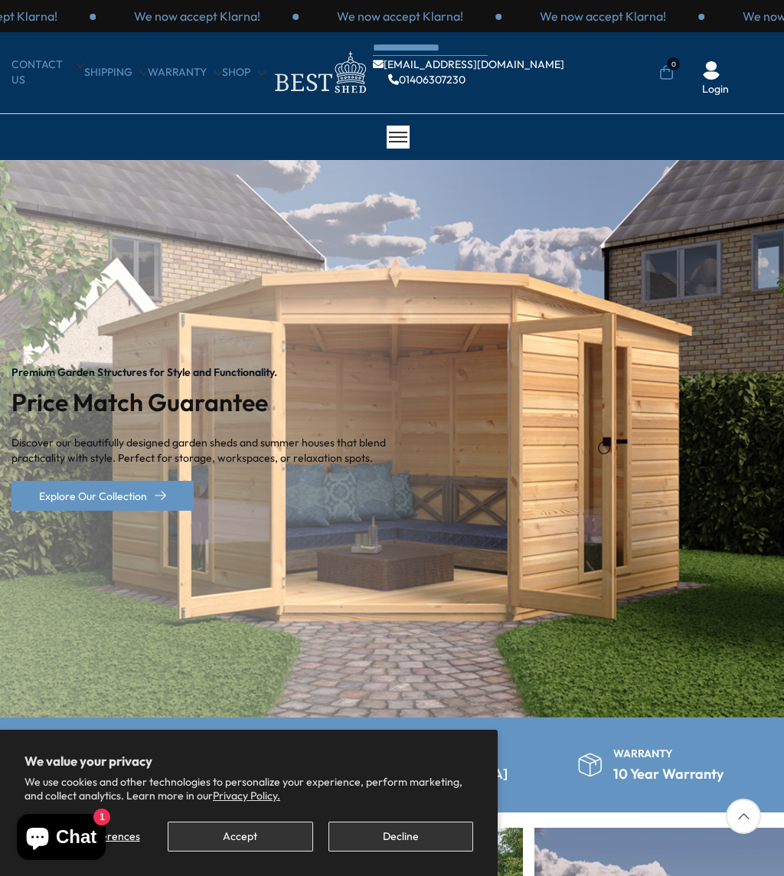
click at [395, 841] on button "Decline" at bounding box center [401, 837] width 145 height 30
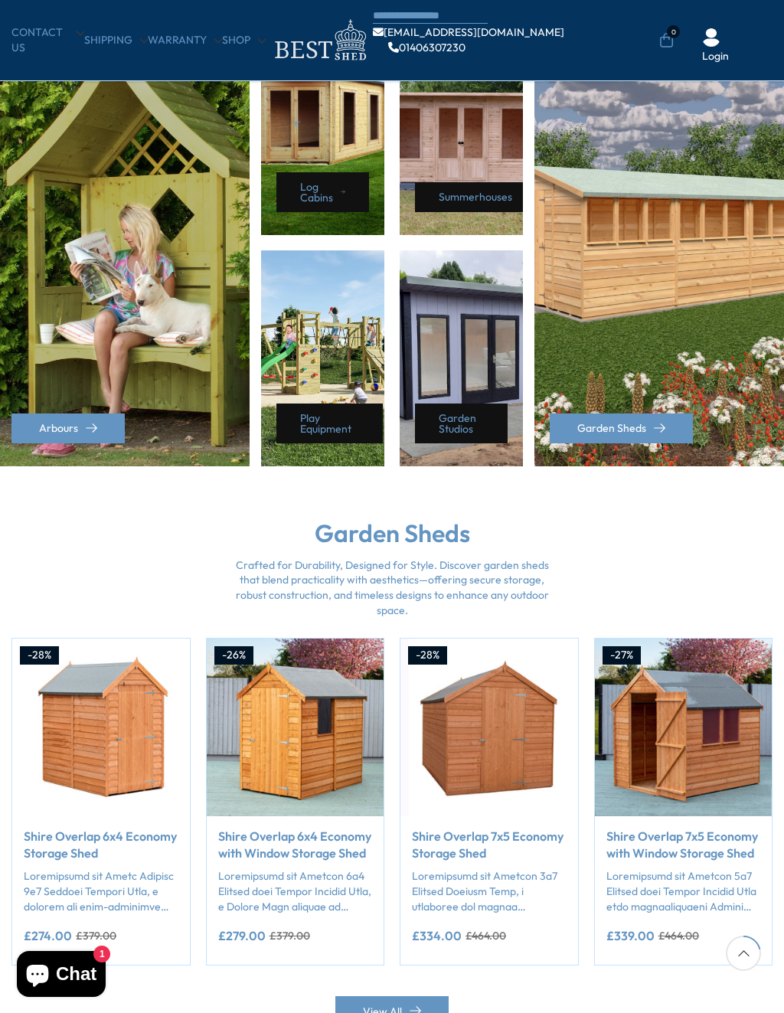
scroll to position [766, 0]
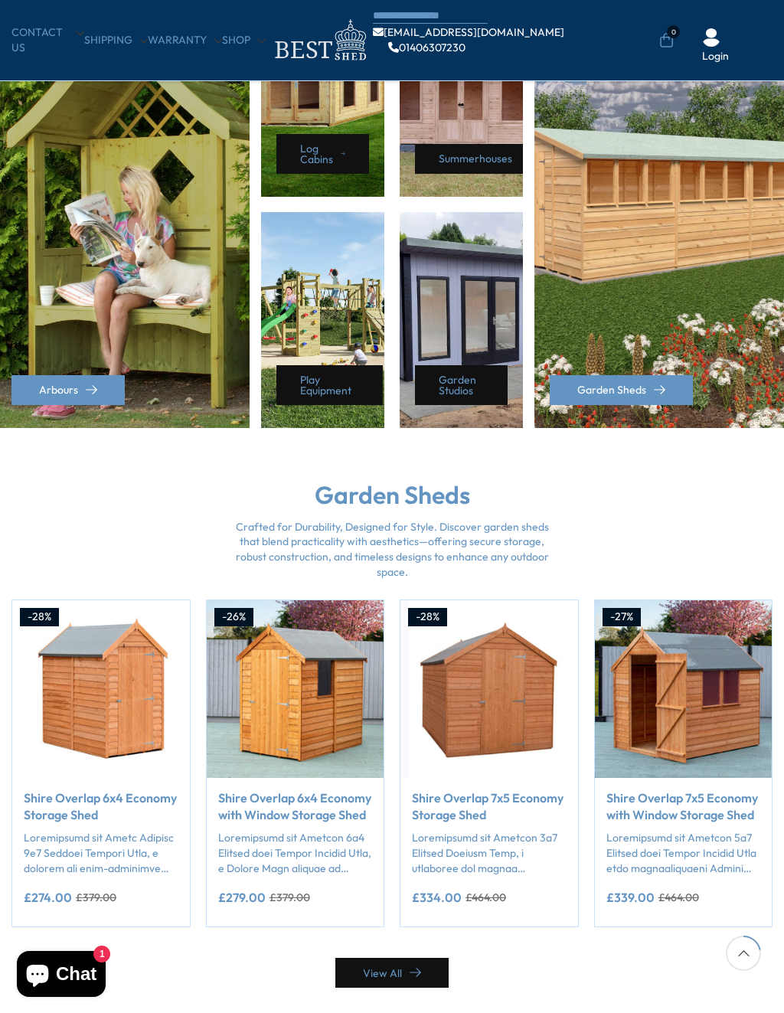
click at [386, 875] on link "View All" at bounding box center [391, 973] width 113 height 30
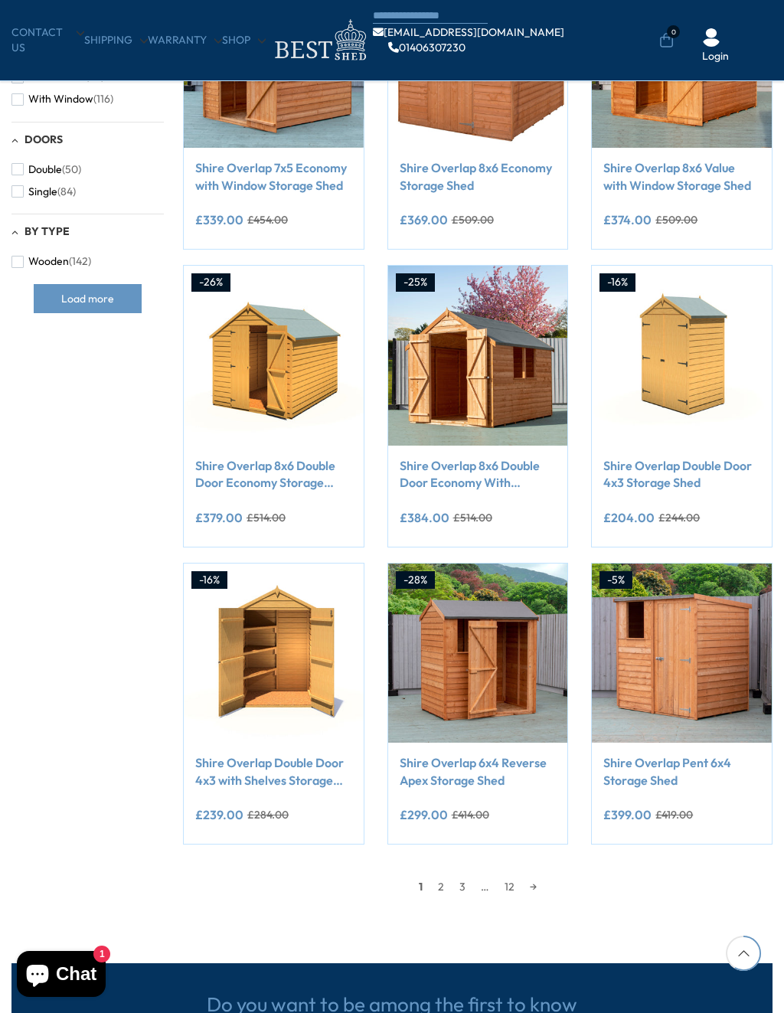
scroll to position [700, 0]
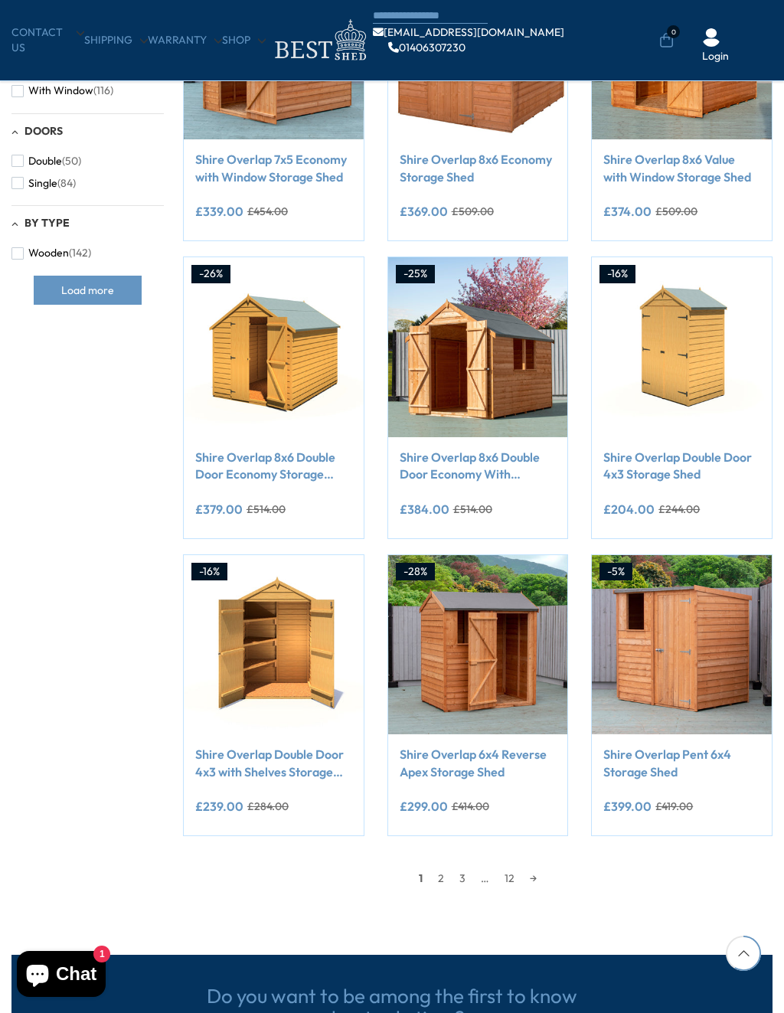
click at [444, 875] on link "2" at bounding box center [440, 878] width 21 height 23
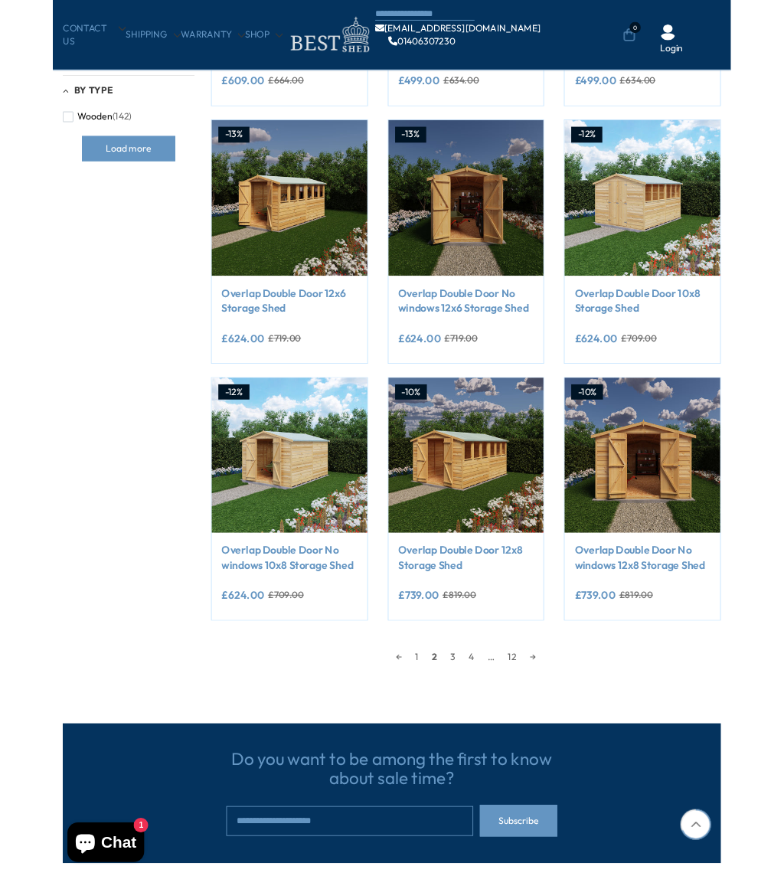
scroll to position [814, 0]
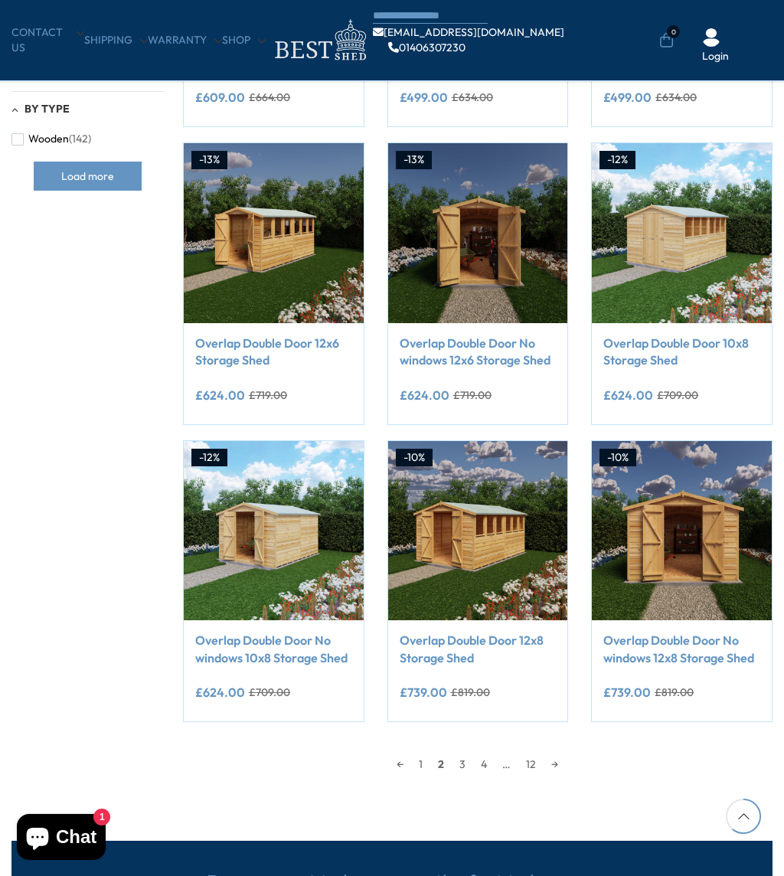
click at [469, 763] on link "3" at bounding box center [462, 764] width 21 height 23
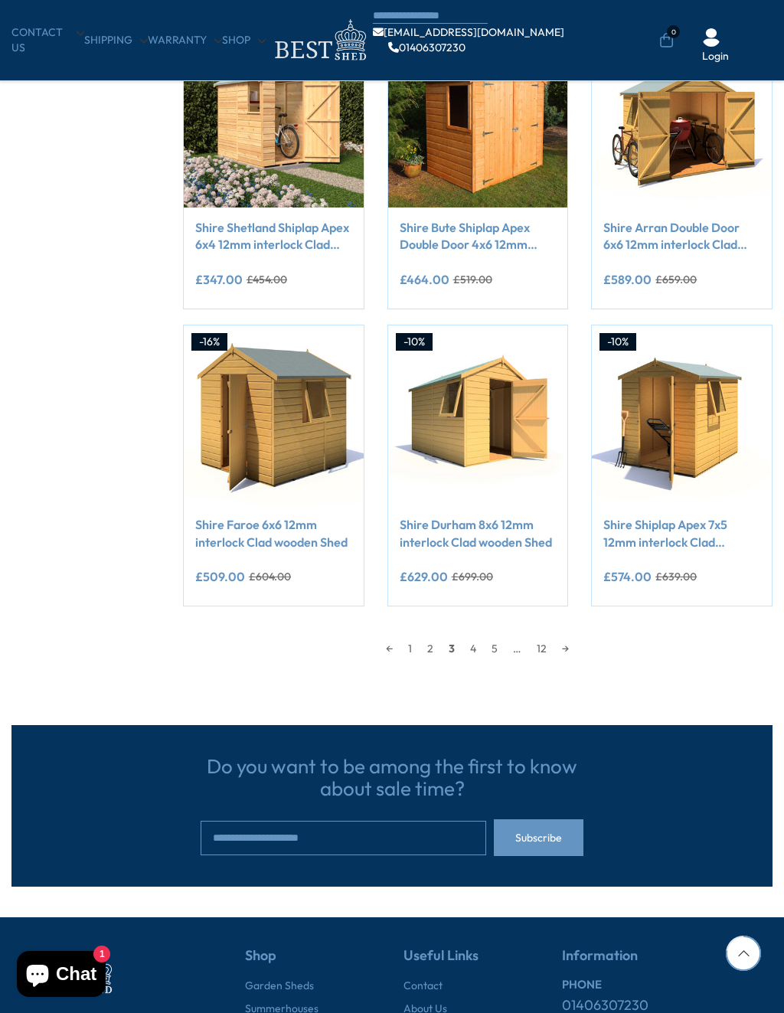
scroll to position [932, 0]
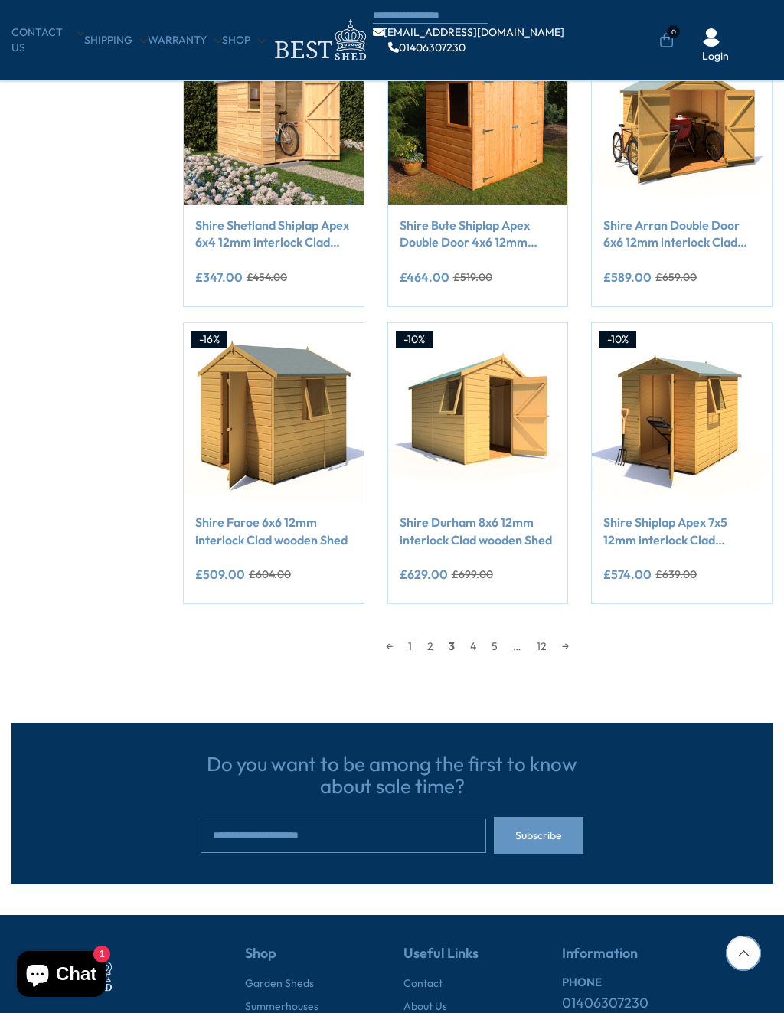
click at [479, 646] on link "4" at bounding box center [473, 646] width 21 height 23
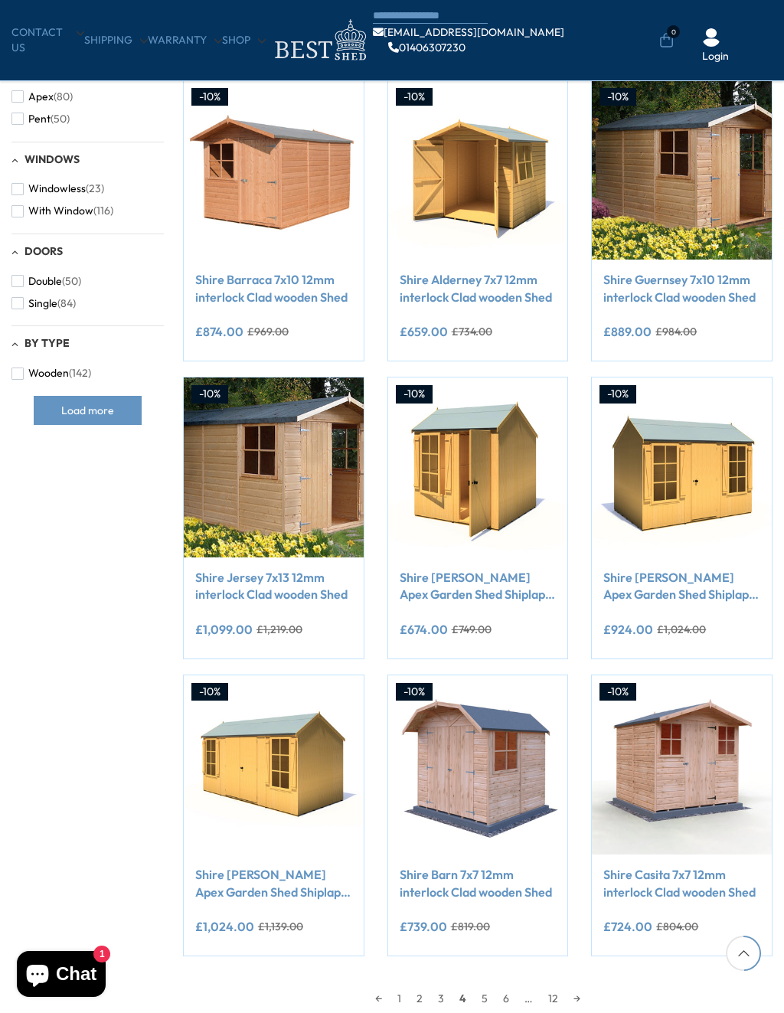
scroll to position [605, 0]
